Goal: Transaction & Acquisition: Obtain resource

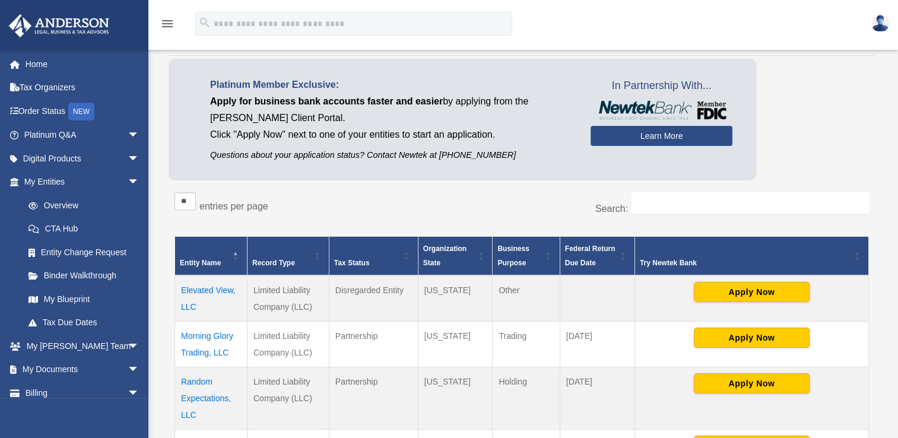
scroll to position [64, 0]
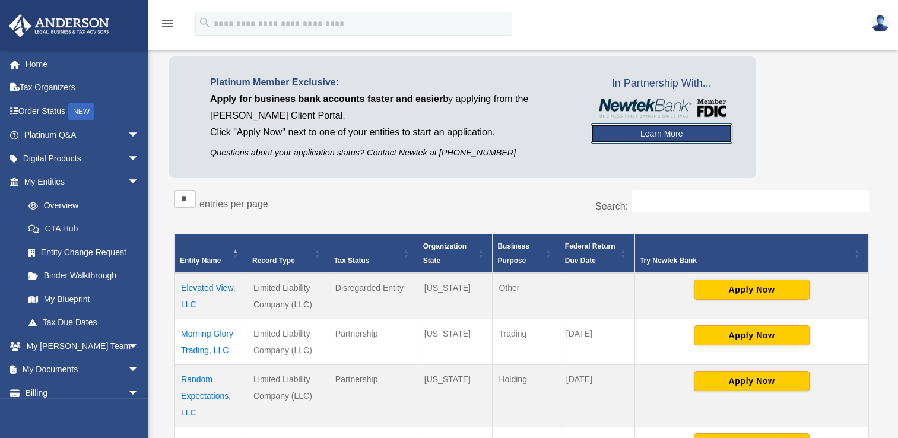
click at [653, 131] on link "Learn More" at bounding box center [662, 133] width 142 height 20
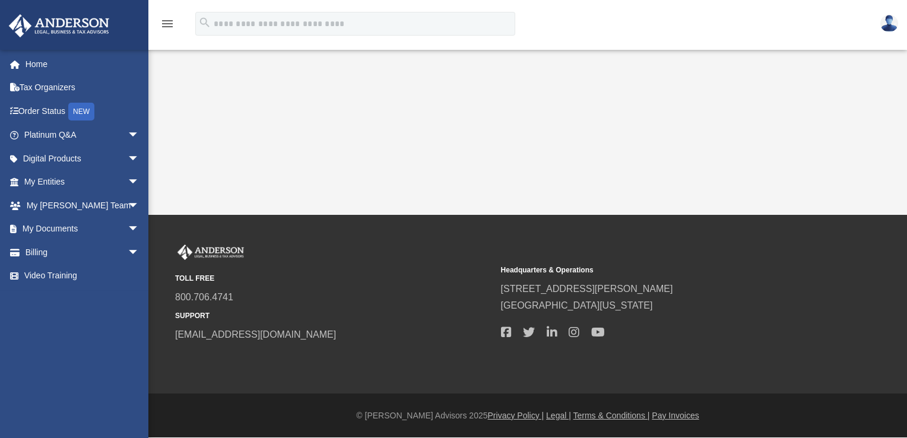
click at [601, 56] on div "Newtek Bank boicefamily@hotmail.com Sign Out boicefamily@hotmail.com Home Tax O…" at bounding box center [453, 107] width 907 height 215
drag, startPoint x: 601, startPoint y: 56, endPoint x: 581, endPoint y: 126, distance: 73.3
click at [581, 126] on div "Newtek Bank boicefamily@hotmail.com Sign Out boicefamily@hotmail.com Home Tax O…" at bounding box center [453, 107] width 907 height 215
click at [575, 133] on div "Newtek Bank boicefamily@hotmail.com Sign Out boicefamily@hotmail.com Home Tax O…" at bounding box center [453, 107] width 907 height 215
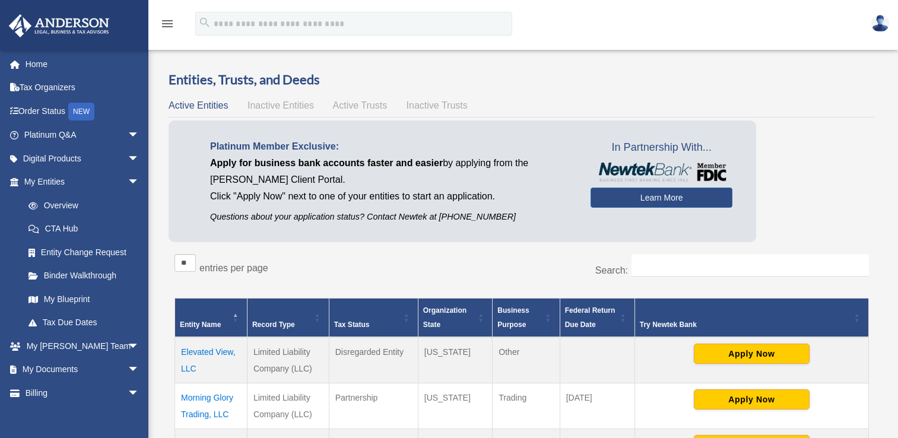
scroll to position [64, 0]
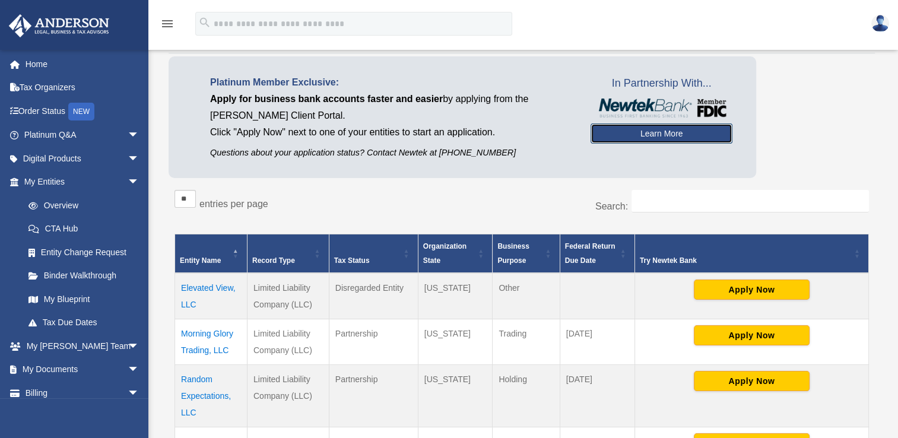
click at [659, 134] on link "Learn More" at bounding box center [662, 133] width 142 height 20
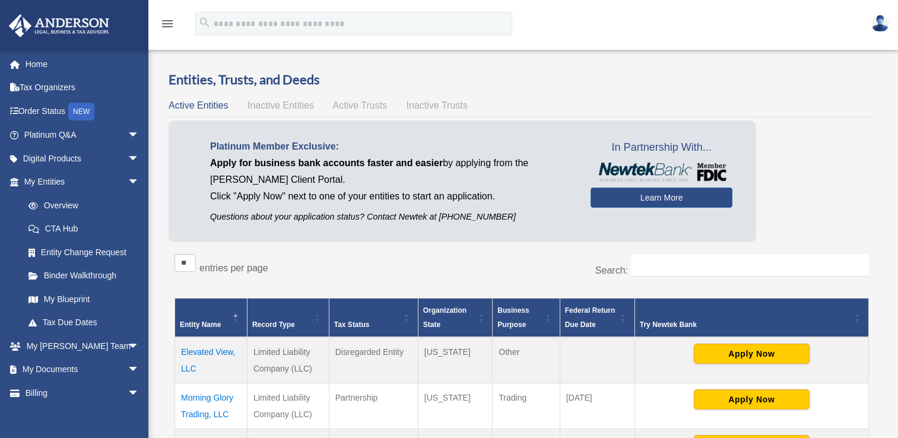
scroll to position [64, 0]
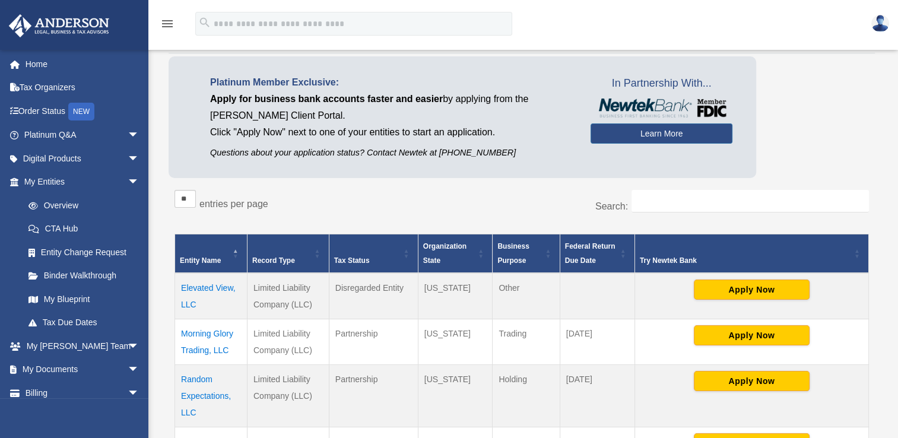
drag, startPoint x: 0, startPoint y: 0, endPoint x: 249, endPoint y: 104, distance: 270.1
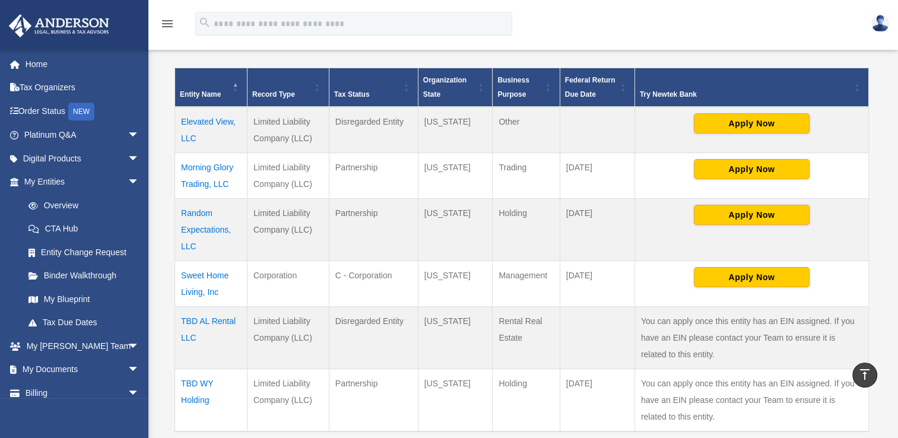
scroll to position [228, 0]
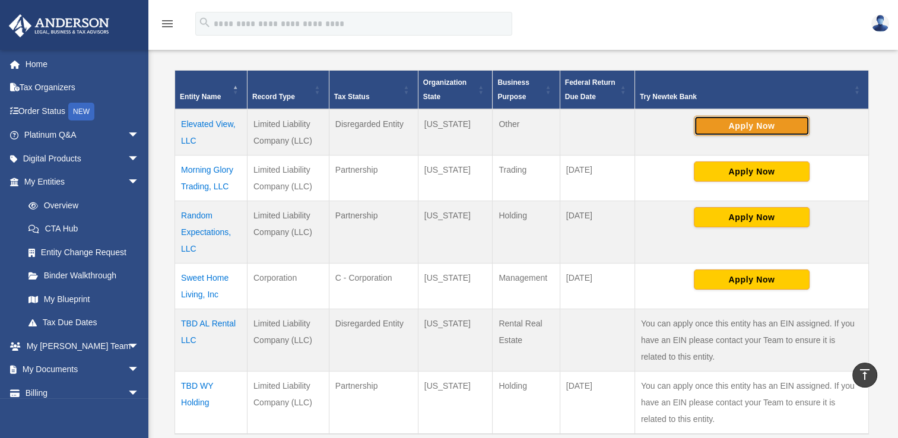
click at [726, 127] on button "Apply Now" at bounding box center [752, 126] width 116 height 20
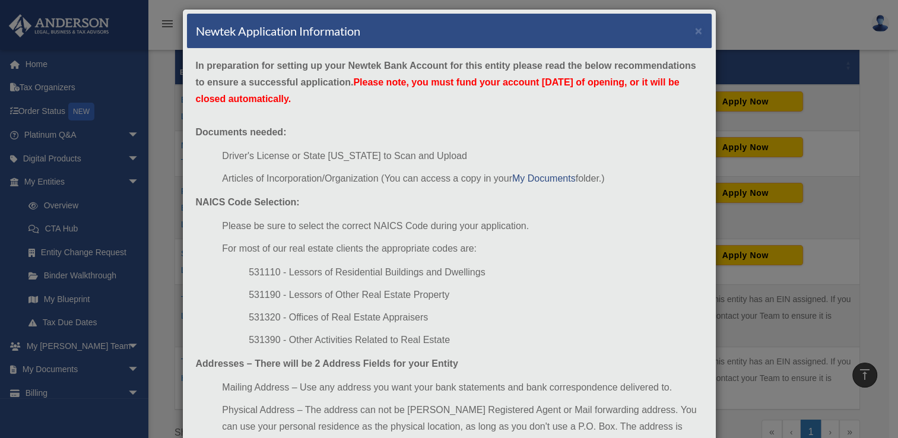
scroll to position [0, 0]
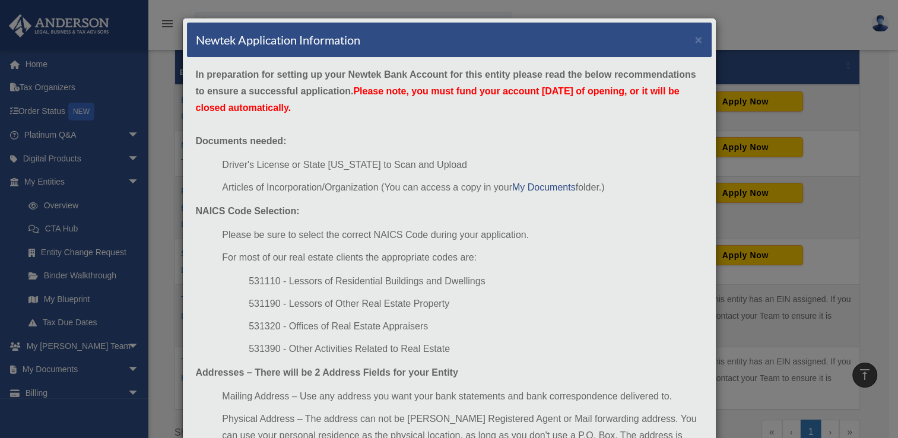
click at [123, 158] on div "Newtek Application Information × In preparation for setting up your Newtek Bank…" at bounding box center [449, 219] width 898 height 438
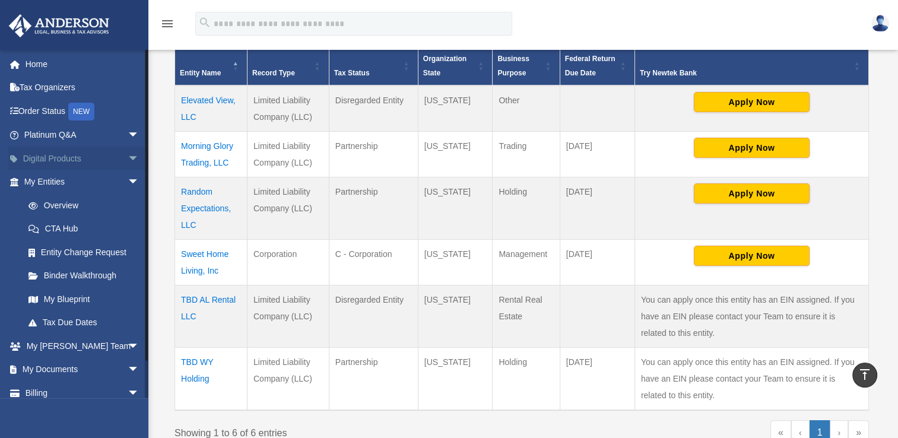
click at [128, 158] on span "arrow_drop_down" at bounding box center [140, 159] width 24 height 24
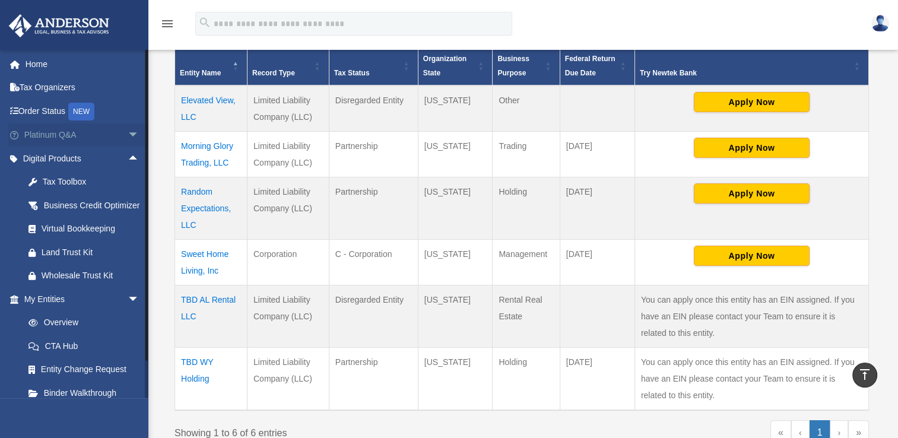
click at [128, 137] on span "arrow_drop_down" at bounding box center [140, 135] width 24 height 24
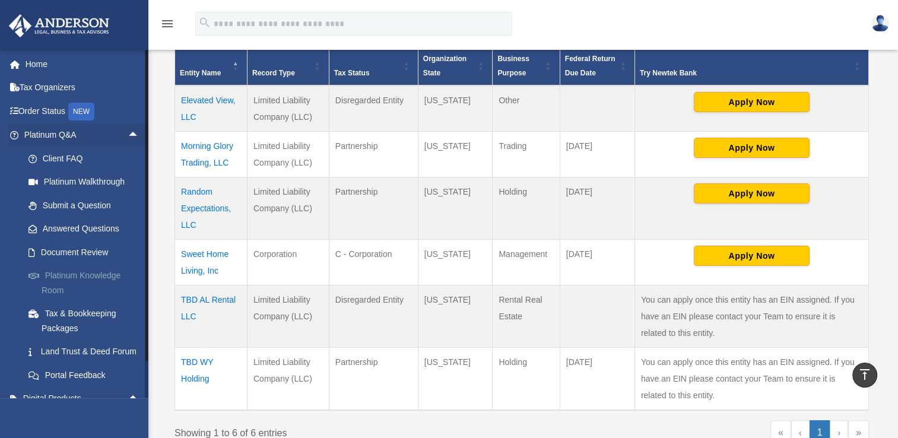
click at [107, 274] on link "Platinum Knowledge Room" at bounding box center [87, 283] width 141 height 38
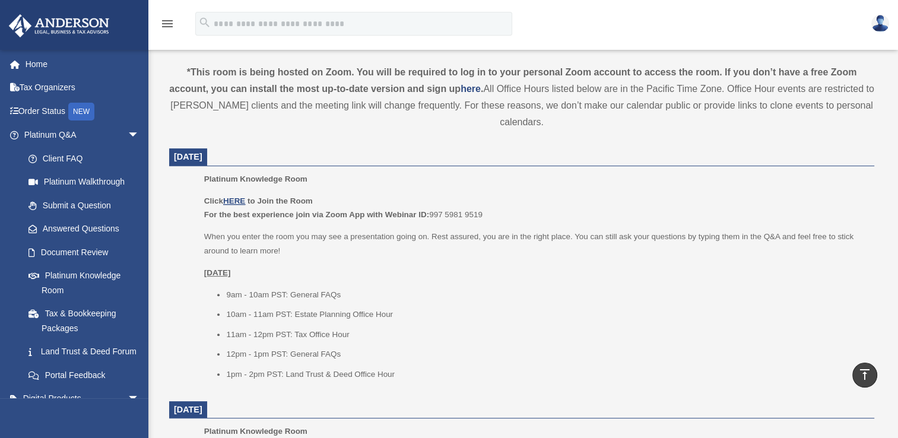
scroll to position [386, 0]
click at [535, 29] on div "menu search Site Menu add [EMAIL_ADDRESS][DOMAIN_NAME] Reset Password Logout" at bounding box center [449, 29] width 880 height 40
click at [541, 2] on div "menu search Site Menu add [EMAIL_ADDRESS][DOMAIN_NAME] Reset Password Logout" at bounding box center [449, 24] width 898 height 49
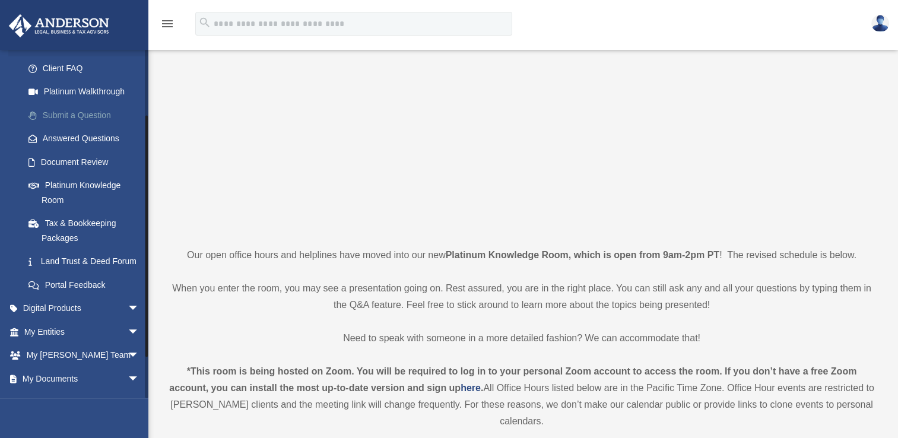
scroll to position [146, 0]
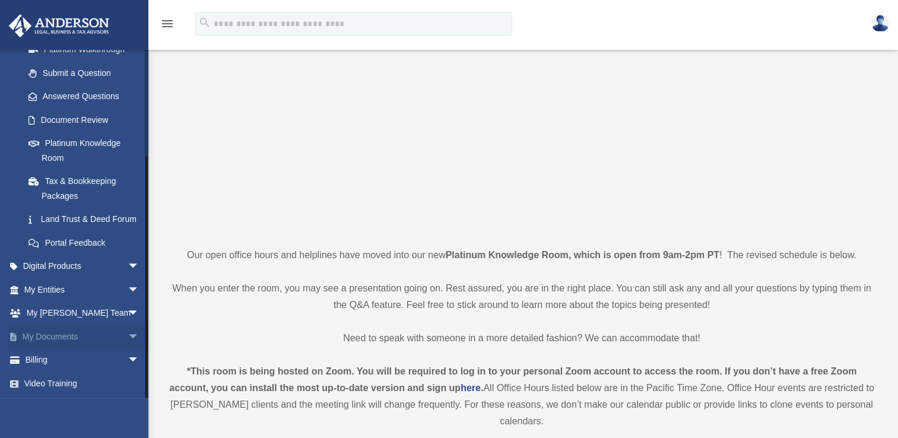
click at [94, 332] on link "My Documents arrow_drop_down" at bounding box center [82, 337] width 149 height 24
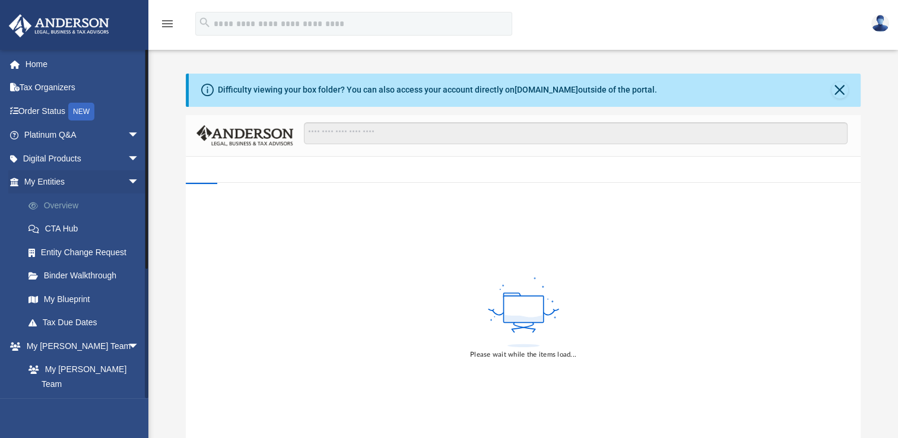
click at [85, 205] on link "Overview" at bounding box center [87, 205] width 141 height 24
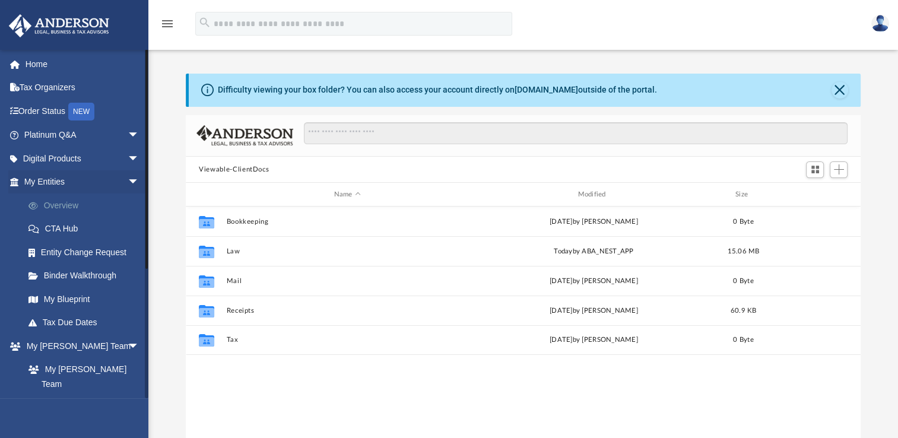
scroll to position [261, 665]
click at [77, 204] on link "Overview" at bounding box center [87, 205] width 141 height 24
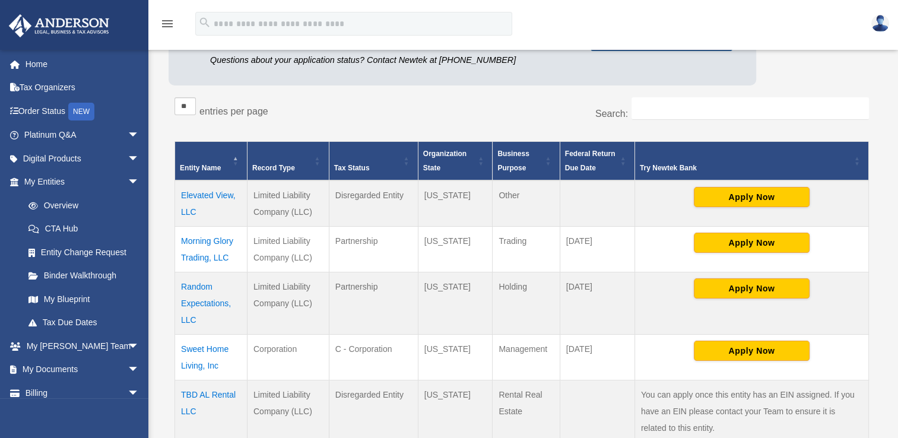
scroll to position [158, 0]
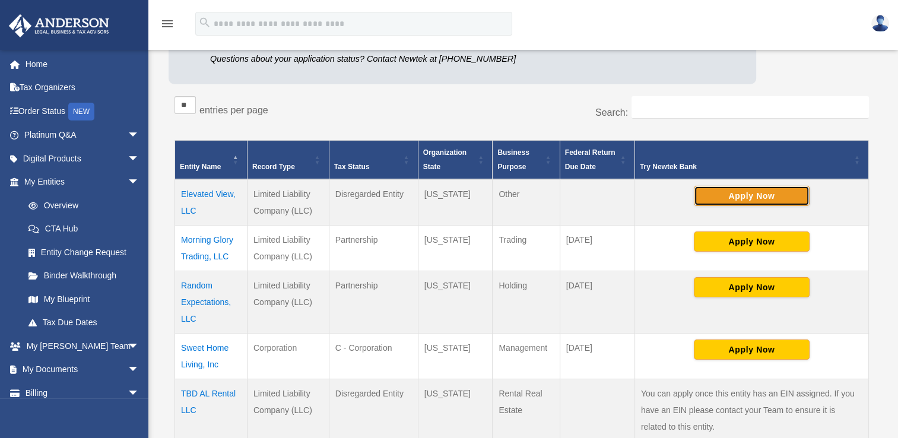
click at [717, 193] on button "Apply Now" at bounding box center [752, 196] width 116 height 20
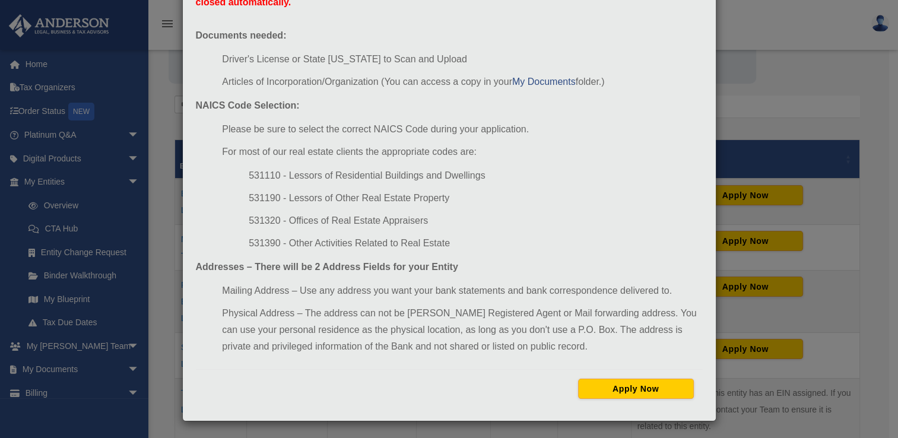
scroll to position [104, 0]
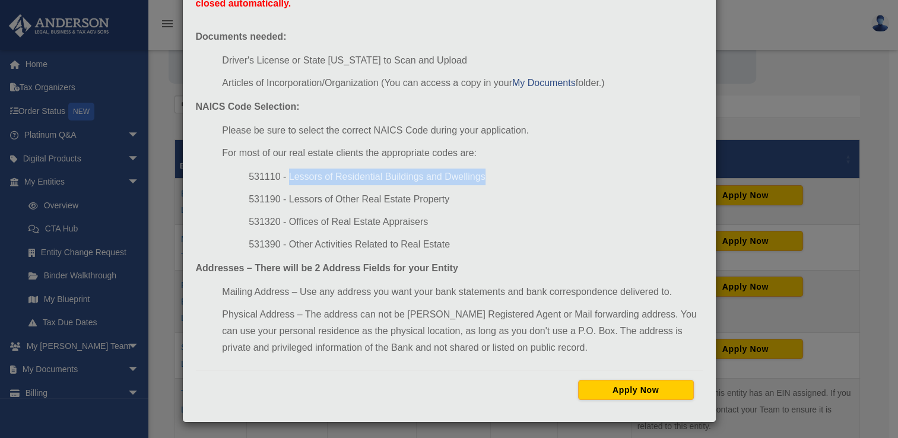
drag, startPoint x: 283, startPoint y: 177, endPoint x: 480, endPoint y: 182, distance: 197.1
click at [480, 182] on li "531110 - Lessors of Residential Buildings and Dwellings" at bounding box center [475, 177] width 453 height 17
copy li "Lessors of Residential Buildings and Dwellings"
click at [448, 193] on li "531190 - Lessors of Other Real Estate Property" at bounding box center [475, 199] width 453 height 17
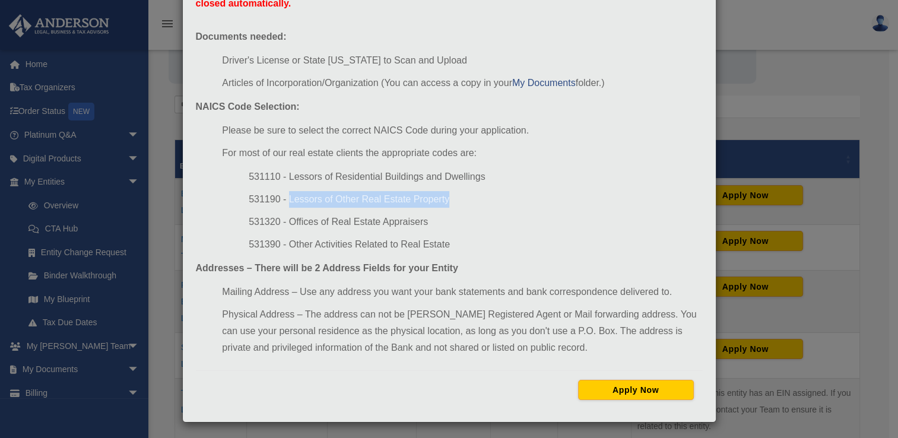
drag, startPoint x: 448, startPoint y: 198, endPoint x: 284, endPoint y: 195, distance: 163.8
click at [284, 195] on li "531190 - Lessors of Other Real Estate Property" at bounding box center [475, 199] width 453 height 17
copy li "Lessors of Other Real Estate Property"
drag, startPoint x: 424, startPoint y: 224, endPoint x: 284, endPoint y: 228, distance: 140.7
click at [284, 228] on li "531320 - Offices of Real Estate Appraisers" at bounding box center [475, 222] width 453 height 17
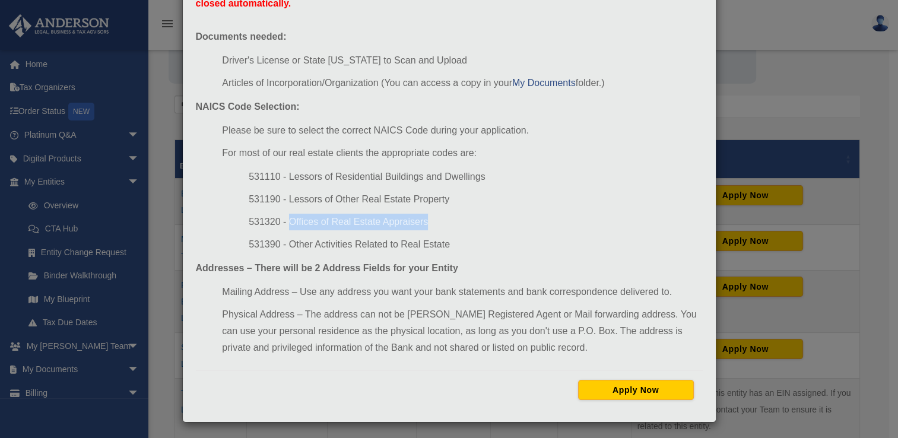
copy li "Offices of Real Estate Appraisers"
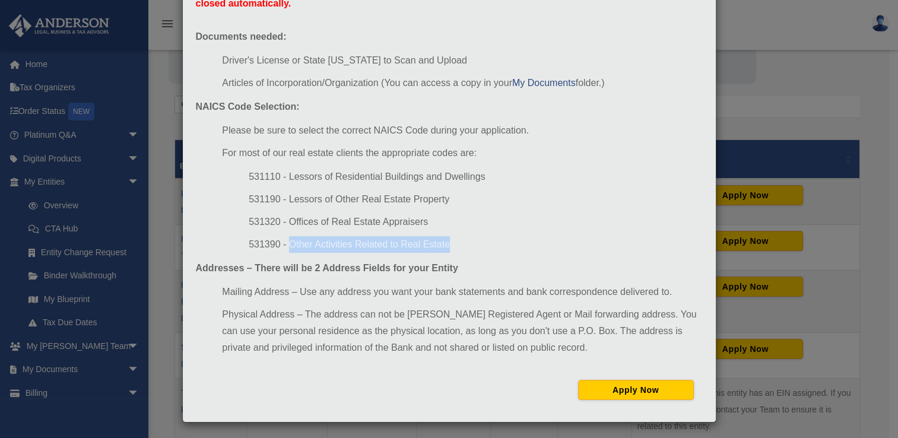
drag, startPoint x: 444, startPoint y: 246, endPoint x: 285, endPoint y: 241, distance: 159.2
click at [285, 241] on li "531390 - Other Activities Related to Real Estate" at bounding box center [475, 244] width 453 height 17
click at [446, 244] on li "531390 - Other Activities Related to Real Estate" at bounding box center [475, 244] width 453 height 17
drag, startPoint x: 446, startPoint y: 244, endPoint x: 238, endPoint y: 242, distance: 207.7
click at [238, 242] on ul "531110 - Lessors of Residential Buildings and Dwellings 531190 - Lessors of Oth…" at bounding box center [462, 211] width 480 height 84
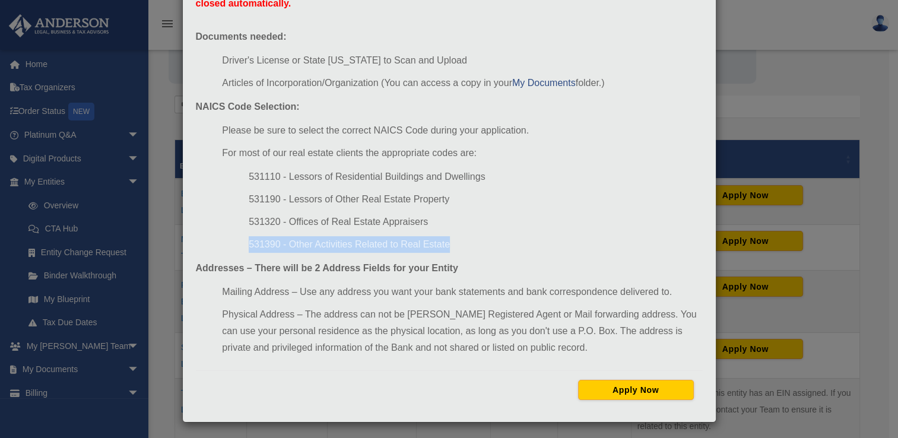
copy li "531390 - Other Activities Related to Real Estate"
click at [354, 131] on li "Please be sure to select the correct NAICS Code during your application." at bounding box center [462, 130] width 480 height 17
drag, startPoint x: 448, startPoint y: 246, endPoint x: 244, endPoint y: 236, distance: 204.4
click at [249, 236] on li "531390 - Other Activities Related to Real Estate" at bounding box center [475, 244] width 453 height 17
copy li "531390 - Other Activities Related to Real Estate"
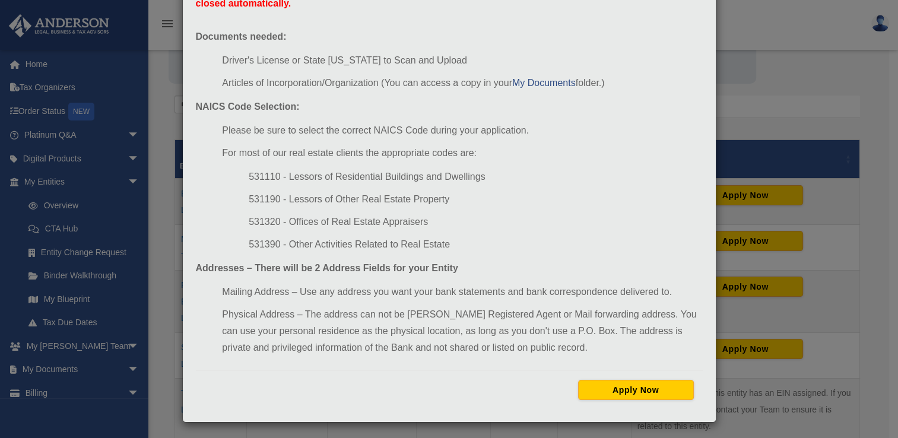
click at [534, 200] on li "531190 - Lessors of Other Real Estate Property" at bounding box center [475, 199] width 453 height 17
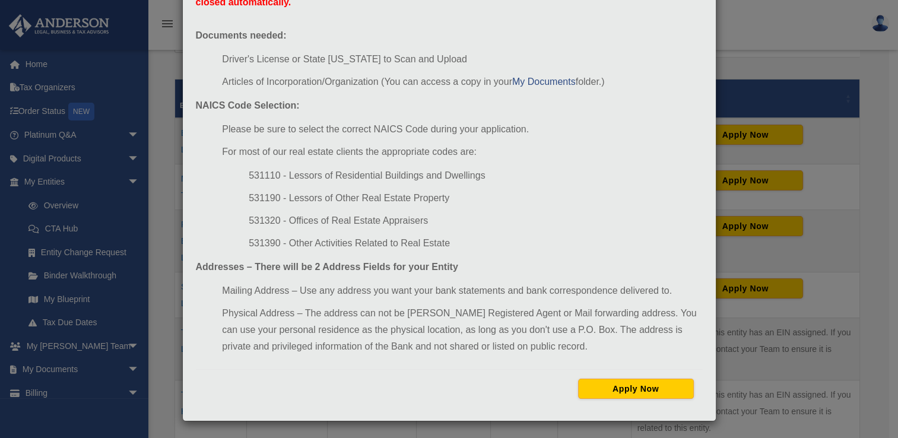
scroll to position [220, 0]
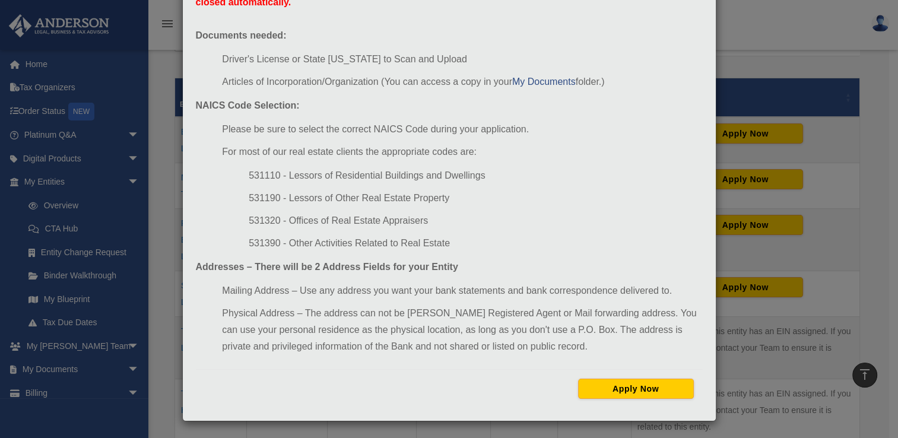
click at [357, 175] on li "531110 - Lessors of Residential Buildings and Dwellings" at bounding box center [475, 175] width 453 height 17
drag, startPoint x: 244, startPoint y: 172, endPoint x: 480, endPoint y: 166, distance: 236.3
click at [480, 166] on ul "Please be sure to select the correct NAICS Code during your application. For mo…" at bounding box center [449, 186] width 507 height 131
copy li "531110 - Lessors of Residential Buildings and Dwellings"
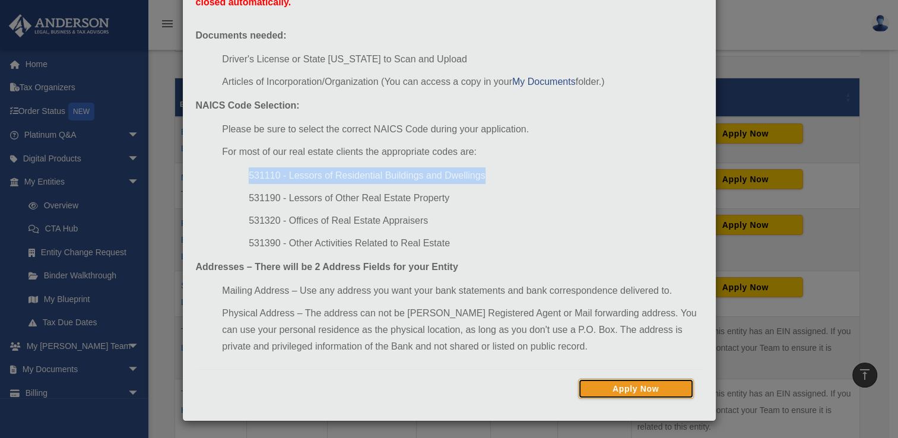
click at [608, 382] on button "Apply Now" at bounding box center [636, 389] width 116 height 20
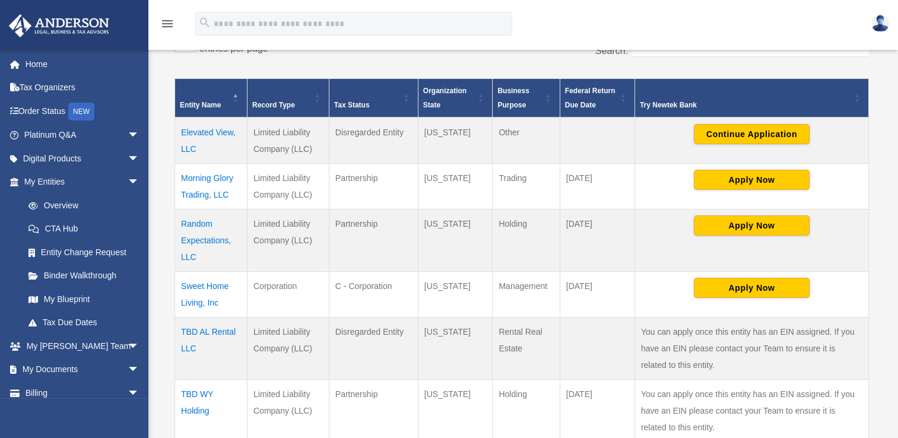
scroll to position [220, 0]
click at [186, 133] on td "Elevated View, LLC" at bounding box center [211, 141] width 72 height 46
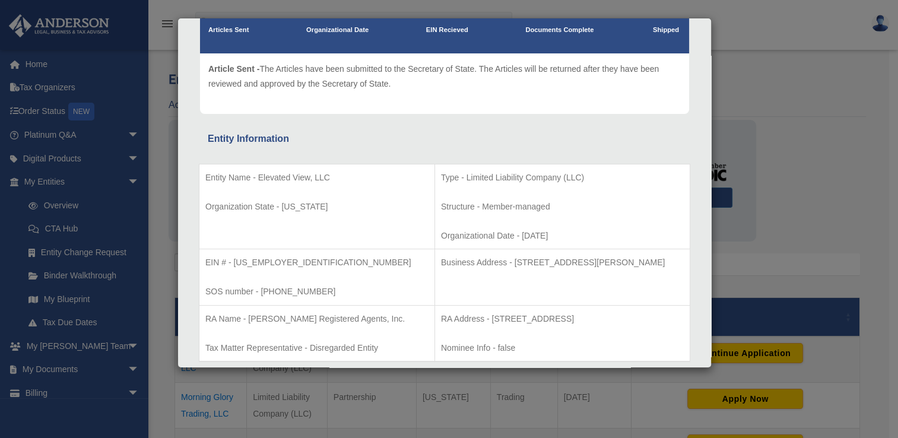
scroll to position [0, 0]
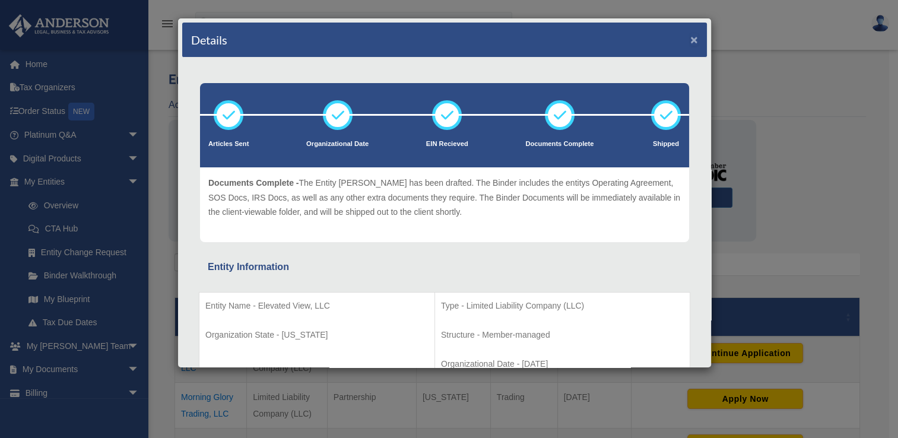
click at [690, 37] on button "×" at bounding box center [694, 39] width 8 height 12
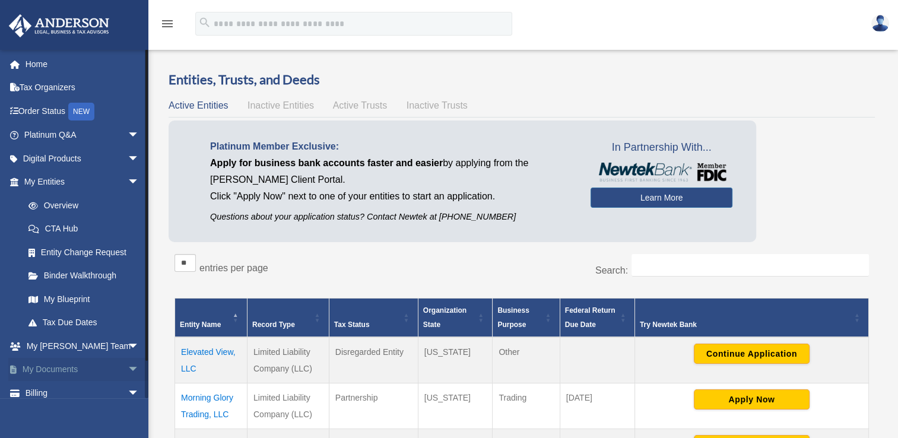
click at [128, 369] on span "arrow_drop_down" at bounding box center [140, 370] width 24 height 24
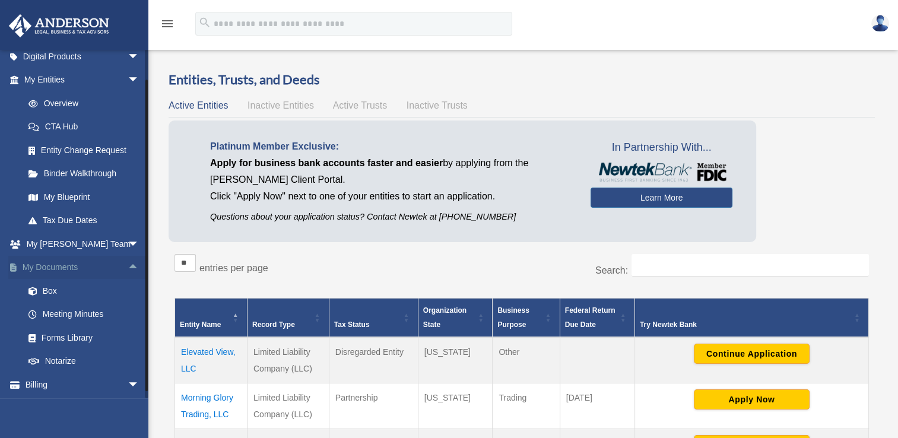
scroll to position [126, 0]
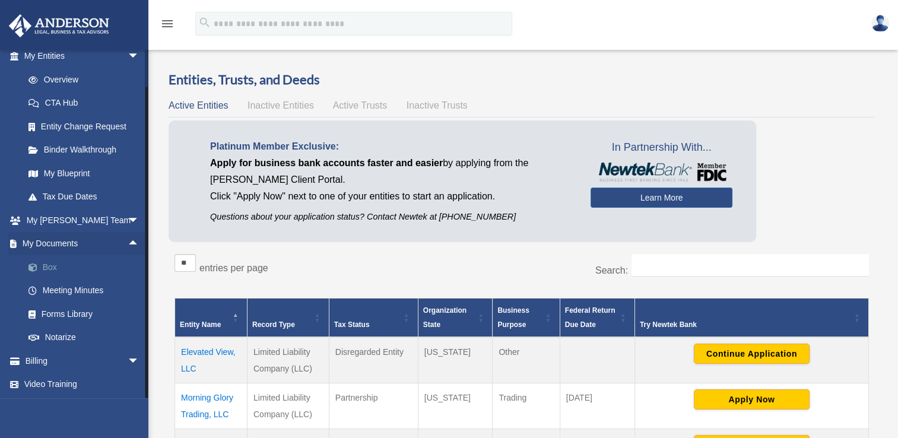
click at [56, 265] on link "Box" at bounding box center [87, 267] width 141 height 24
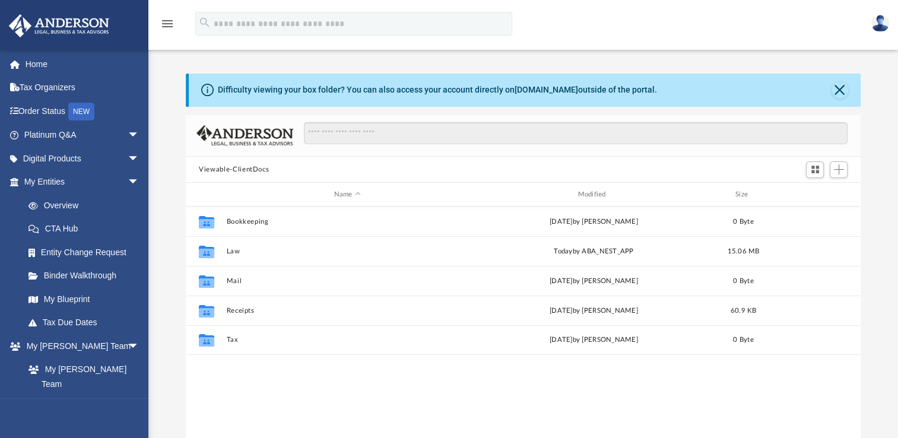
scroll to position [261, 665]
click at [128, 159] on span "arrow_drop_down" at bounding box center [140, 159] width 24 height 24
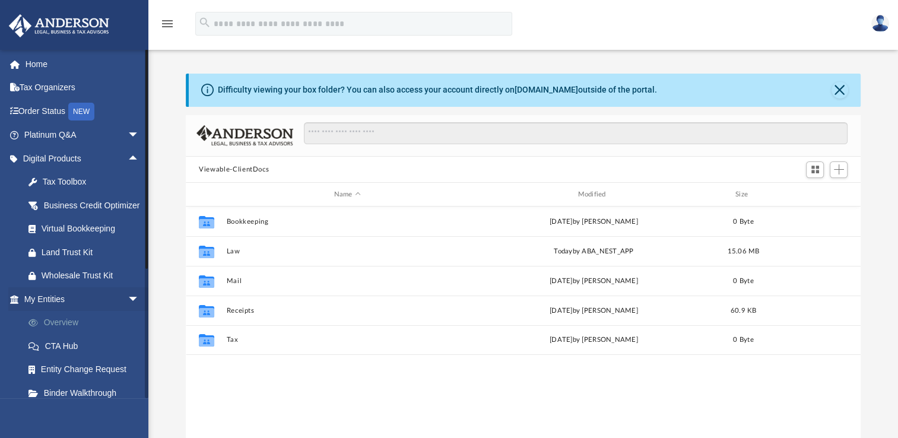
click at [82, 329] on link "Overview" at bounding box center [87, 323] width 141 height 24
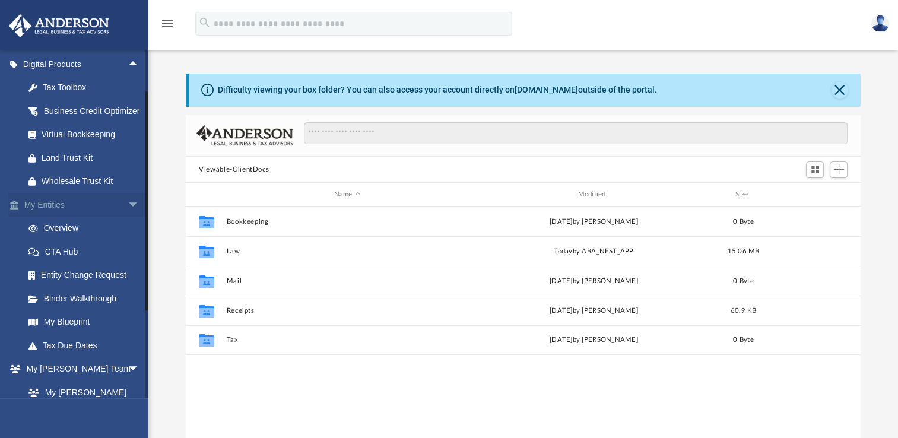
scroll to position [118, 0]
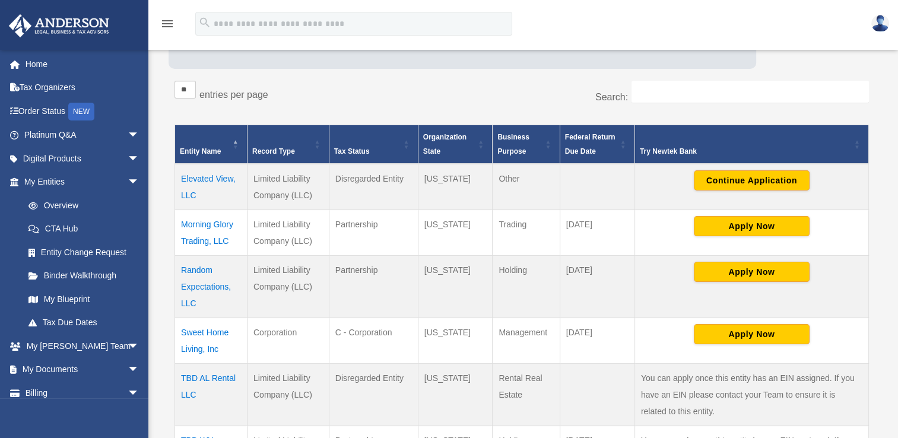
scroll to position [178, 0]
